Goal: Task Accomplishment & Management: Manage account settings

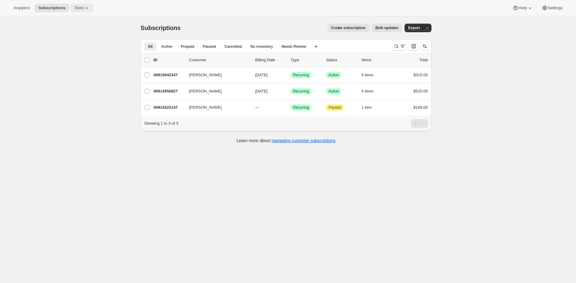
click at [83, 12] on button "Tools" at bounding box center [81, 8] width 23 height 9
click at [86, 39] on span "Bundles" at bounding box center [86, 41] width 54 height 6
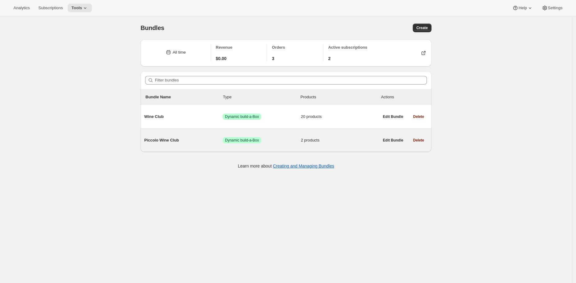
click at [155, 152] on div "All time Revenue $0.00 Orders 3 Active subscriptions 2 Filter bundles Bundle Na…" at bounding box center [284, 105] width 296 height 141
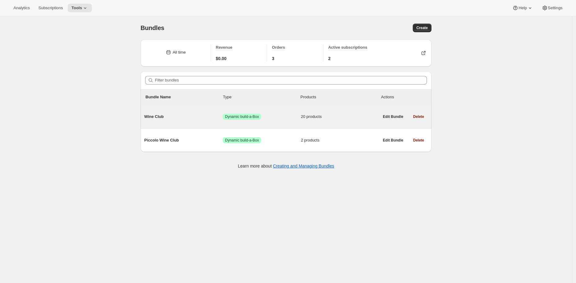
click at [157, 125] on div "Wine Club Success Dynamic build-a-Box 20 products Edit Bundle Delete" at bounding box center [286, 116] width 291 height 23
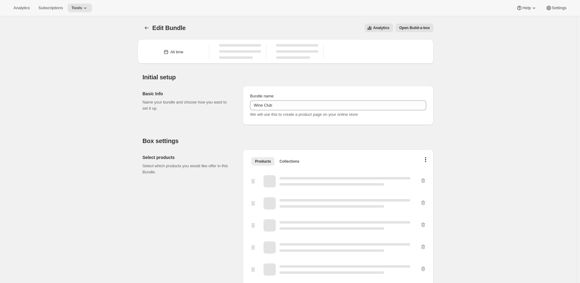
type input "Wine Club"
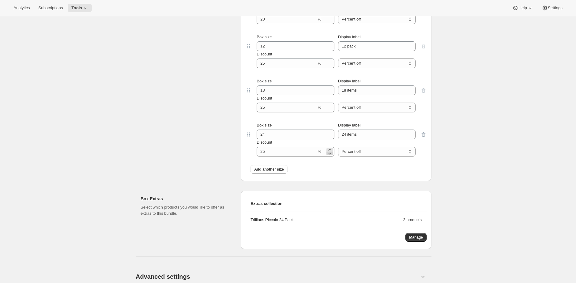
scroll to position [703, 0]
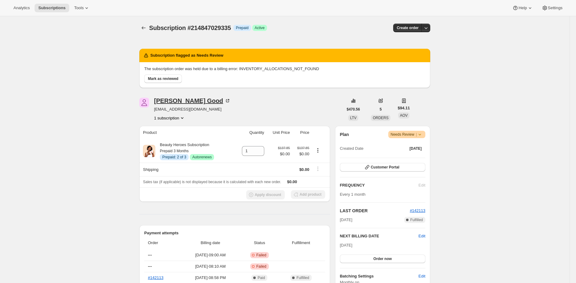
click at [163, 101] on div "Aimee Good" at bounding box center [192, 101] width 77 height 6
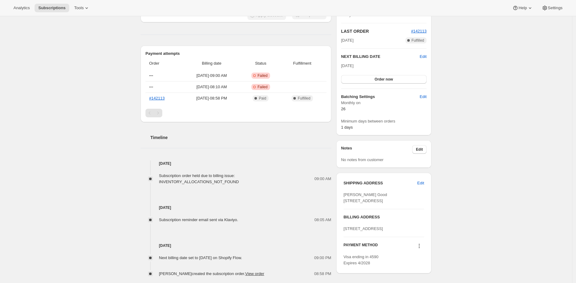
scroll to position [250, 0]
